Goal: Transaction & Acquisition: Purchase product/service

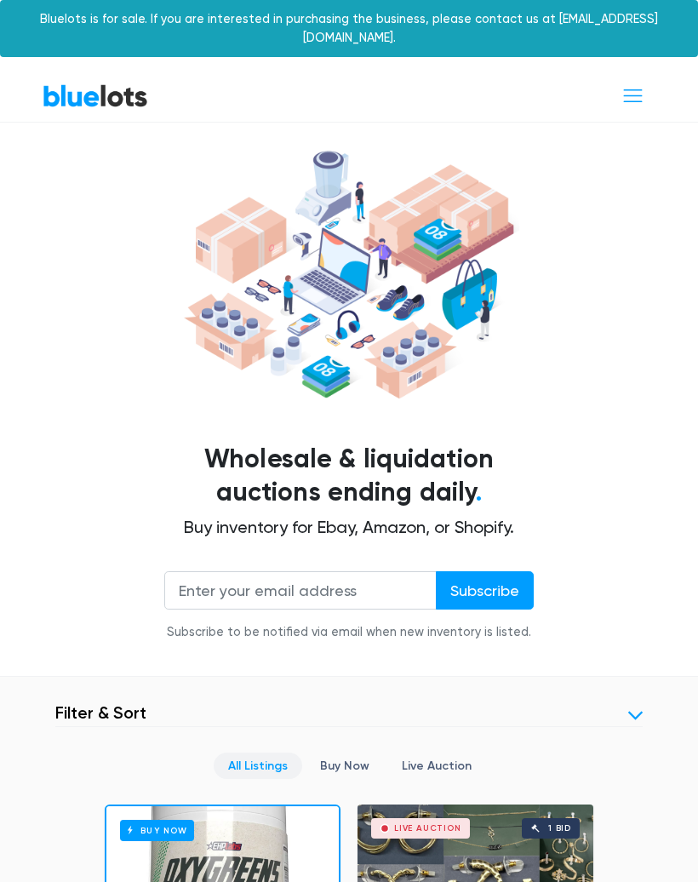
click at [627, 84] on span "Toggle navigation" at bounding box center [632, 95] width 23 height 23
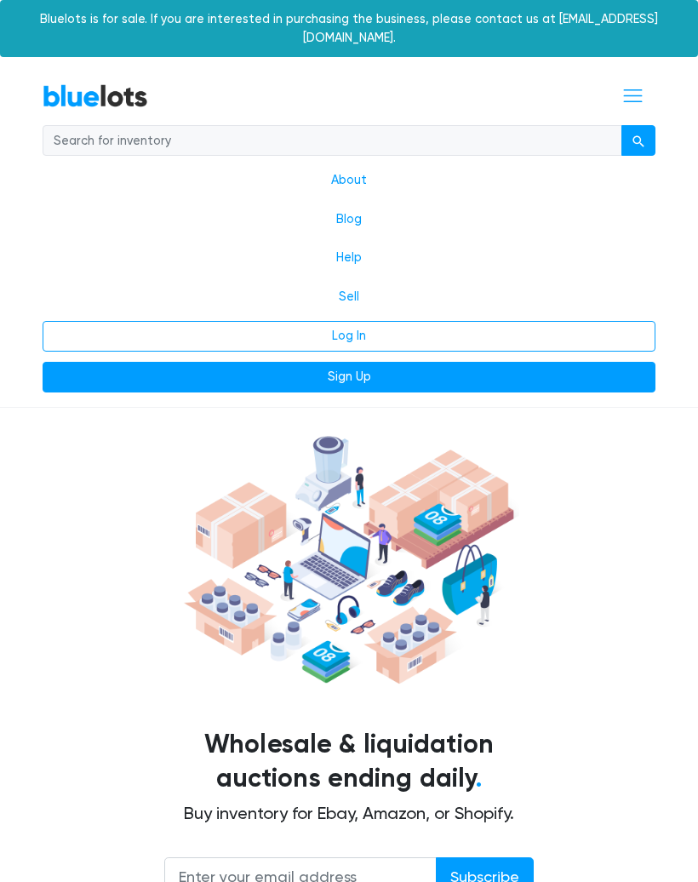
click at [534, 321] on link "Log In" at bounding box center [349, 336] width 613 height 31
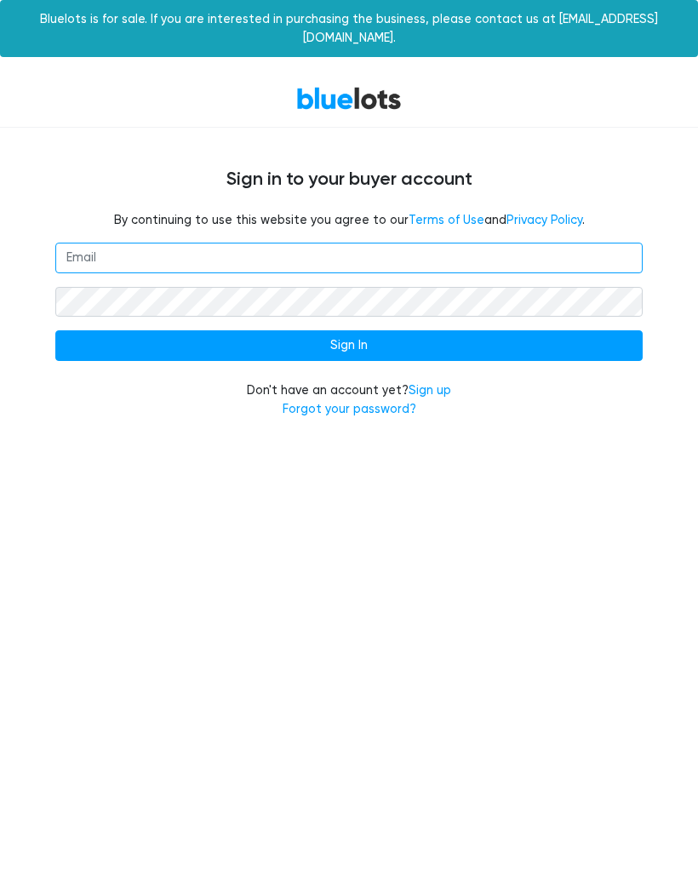
type input "ezbk24@outlook.com"
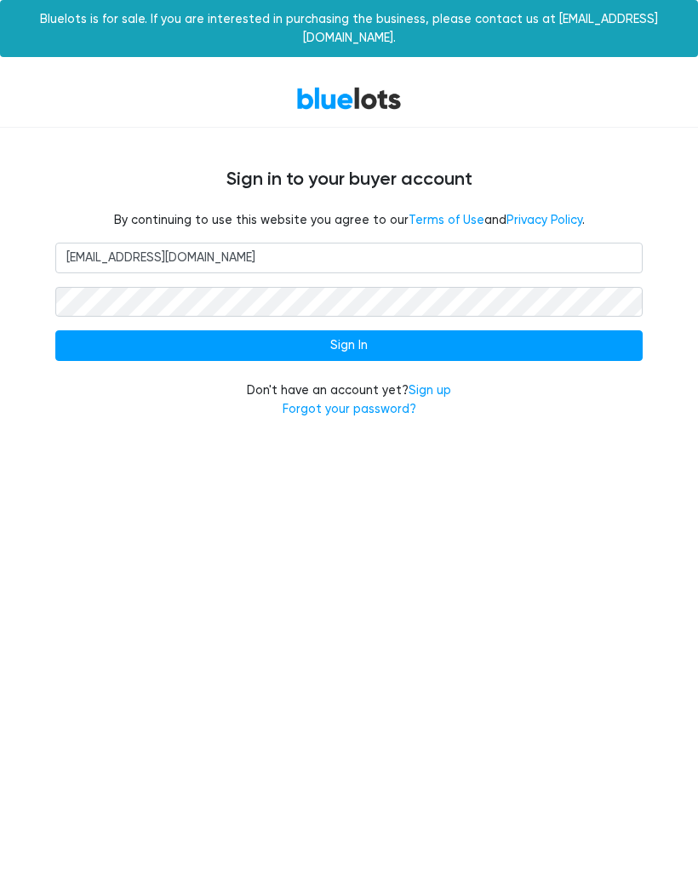
click at [406, 330] on input "Sign In" at bounding box center [348, 345] width 587 height 31
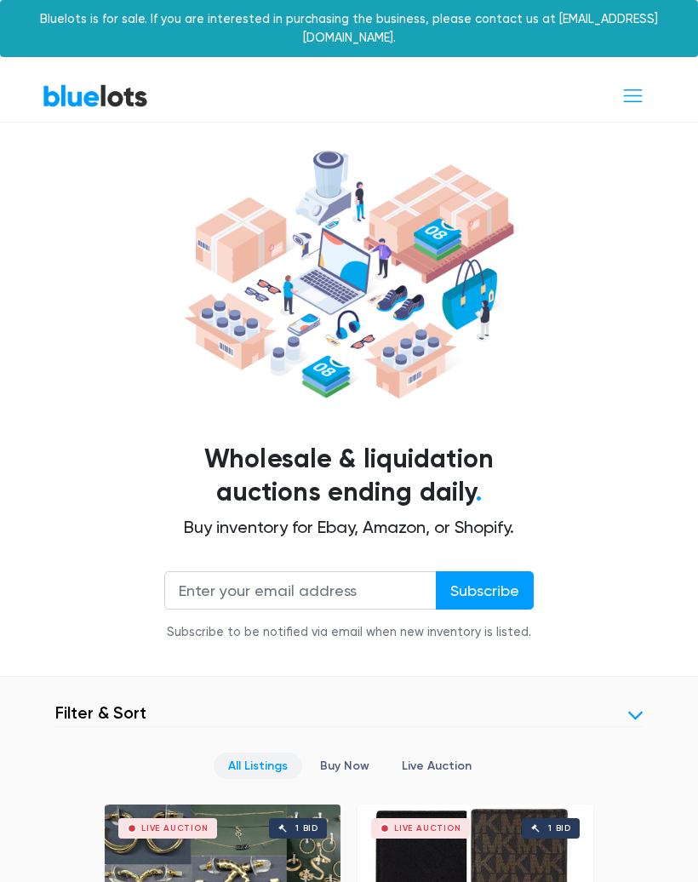
click at [642, 708] on link at bounding box center [635, 715] width 14 height 14
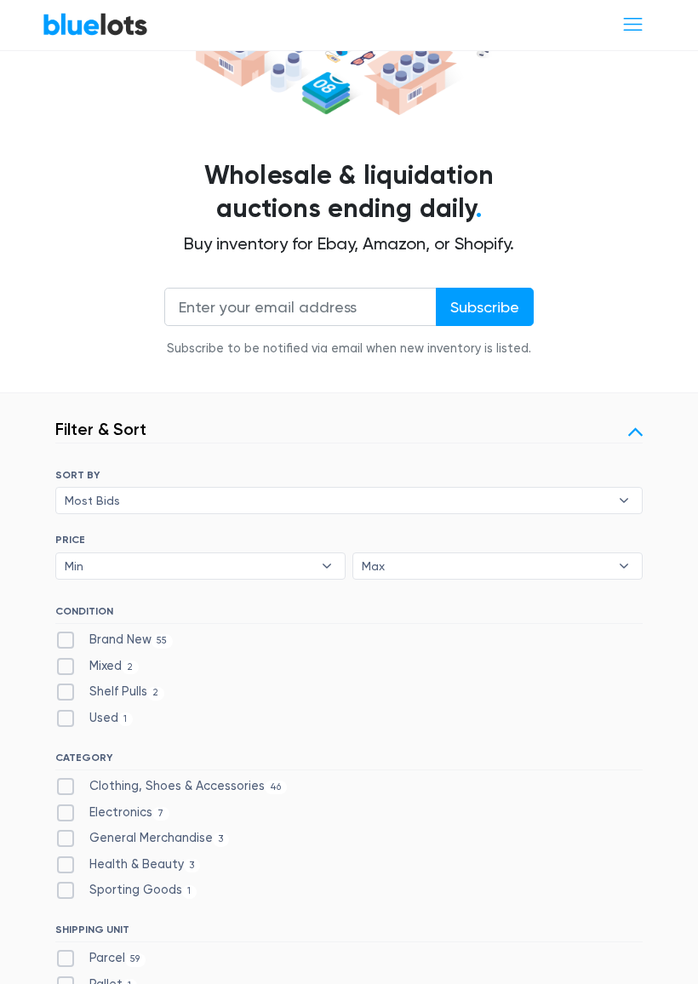
scroll to position [283, 0]
click at [70, 803] on label "Electronics 7" at bounding box center [112, 812] width 114 height 19
click at [66, 803] on input "Electronics 7" at bounding box center [60, 808] width 11 height 11
checkbox input "true"
